Goal: Task Accomplishment & Management: Manage account settings

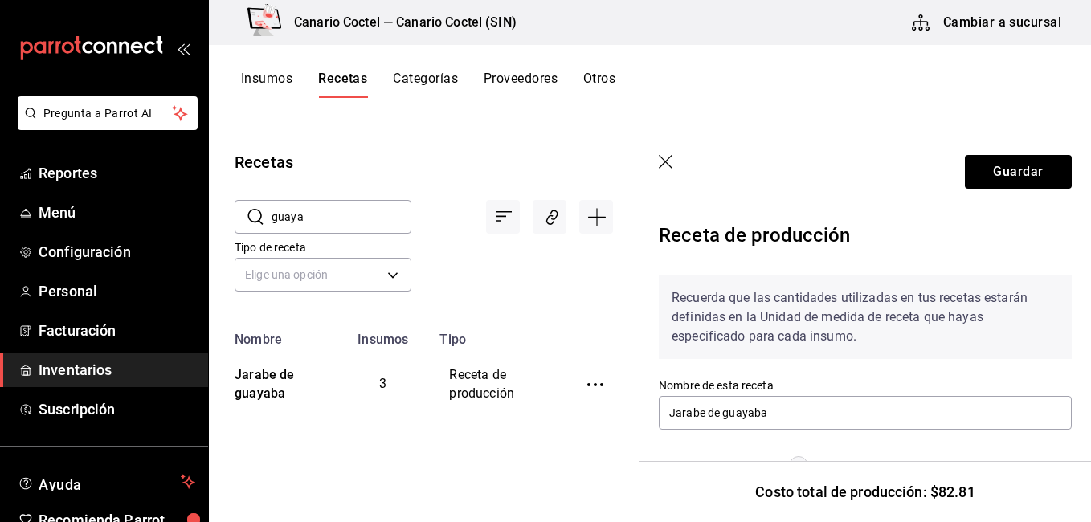
scroll to position [696, 0]
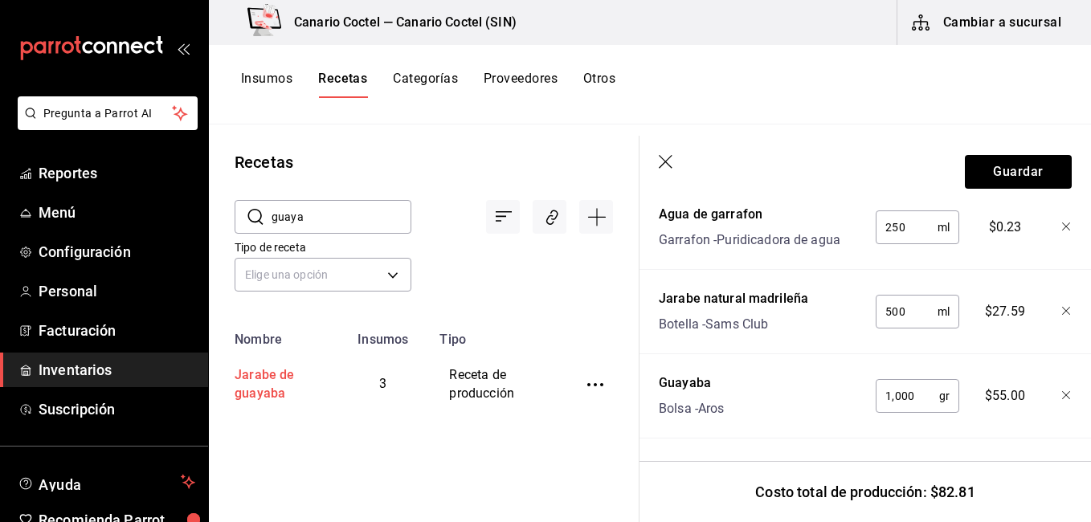
click at [269, 377] on div "Jarabe de guayaba" at bounding box center [272, 381] width 88 height 43
click at [256, 388] on div "Jarabe de guayaba" at bounding box center [272, 381] width 88 height 43
click at [314, 205] on input "guaya" at bounding box center [342, 217] width 140 height 32
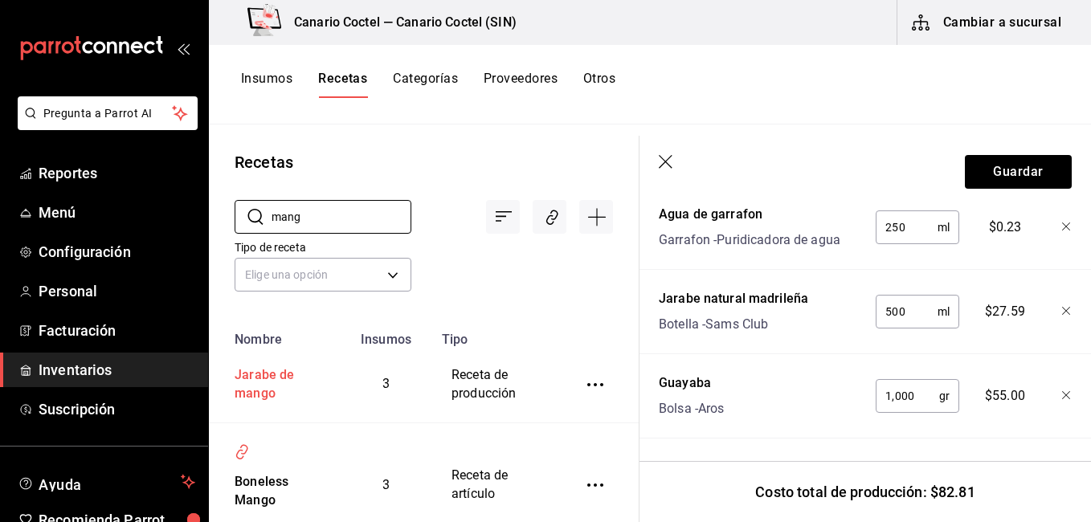
type input "mang"
click at [257, 390] on div "Jarabe de mango" at bounding box center [274, 381] width 92 height 43
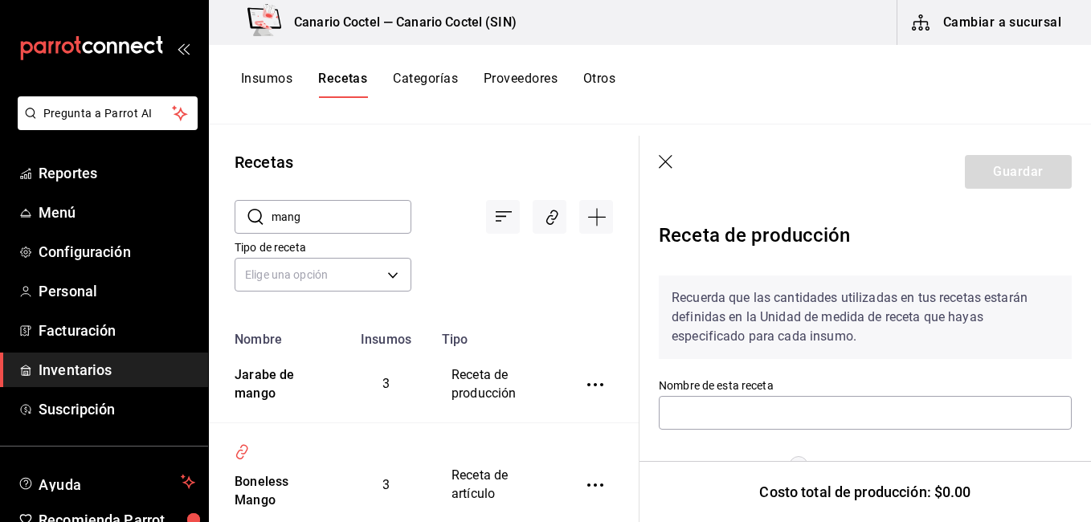
type input "Jarabe de mango"
type input "1,000"
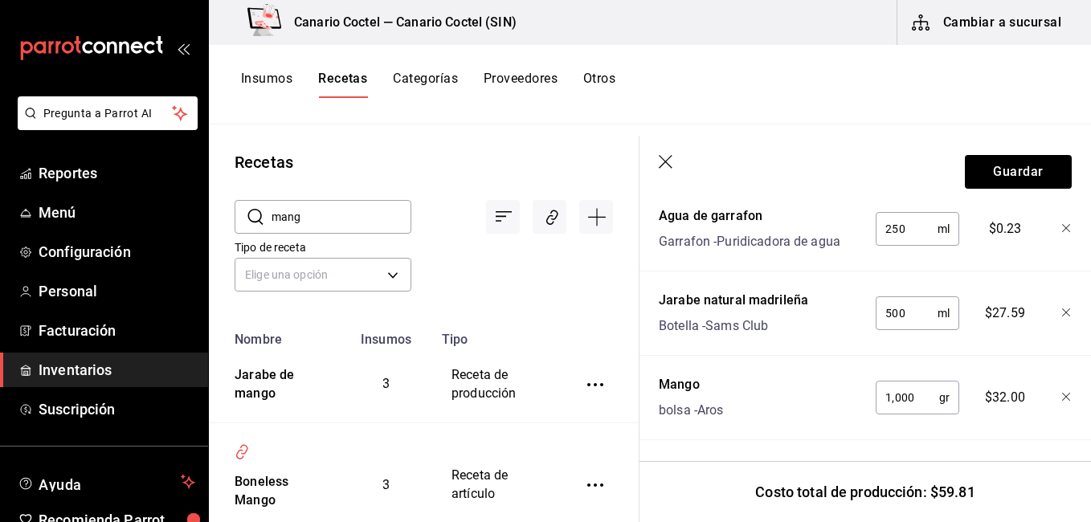
scroll to position [696, 0]
